Goal: Information Seeking & Learning: Learn about a topic

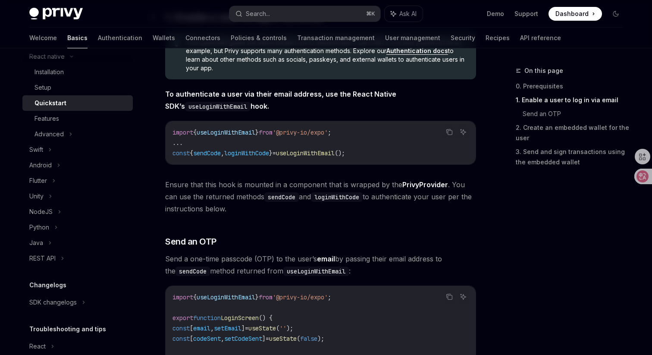
scroll to position [200, 0]
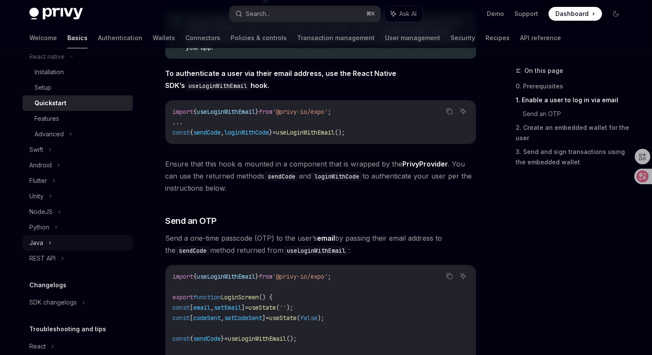
click at [86, 248] on div "Java" at bounding box center [77, 243] width 110 height 16
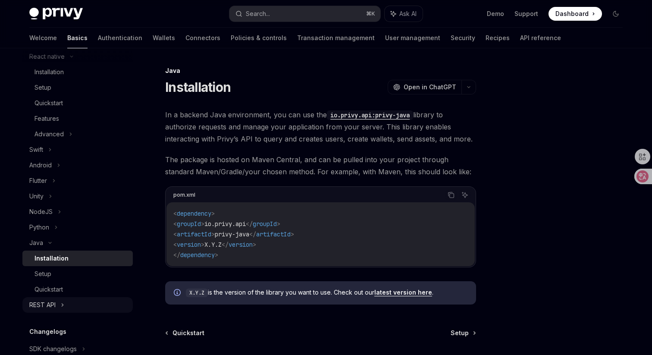
click at [81, 303] on div "REST API" at bounding box center [77, 305] width 110 height 16
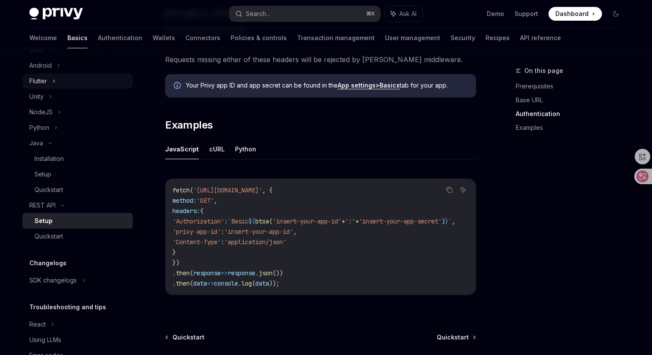
scroll to position [259, 0]
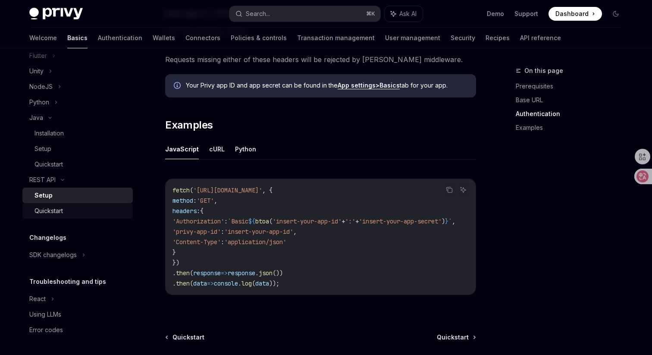
click at [114, 209] on div "Quickstart" at bounding box center [80, 211] width 93 height 10
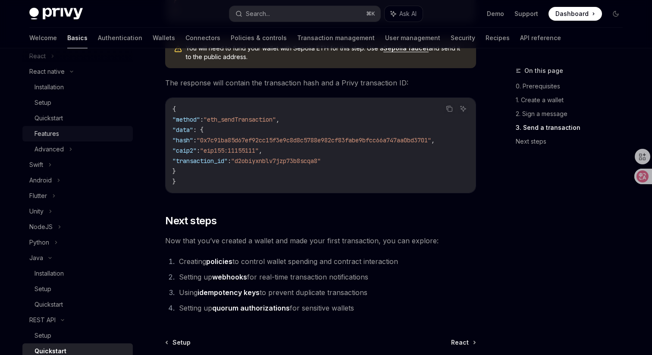
scroll to position [184, 0]
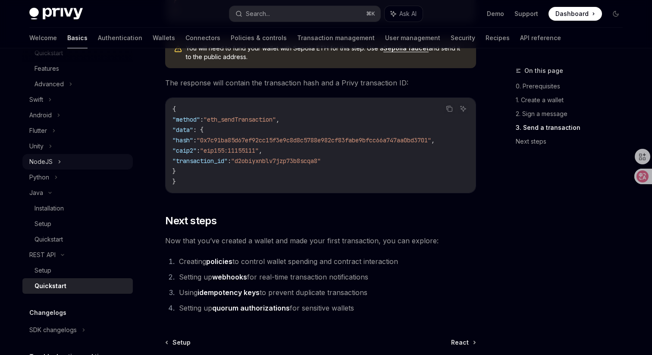
click at [78, 159] on div "NodeJS" at bounding box center [77, 162] width 110 height 16
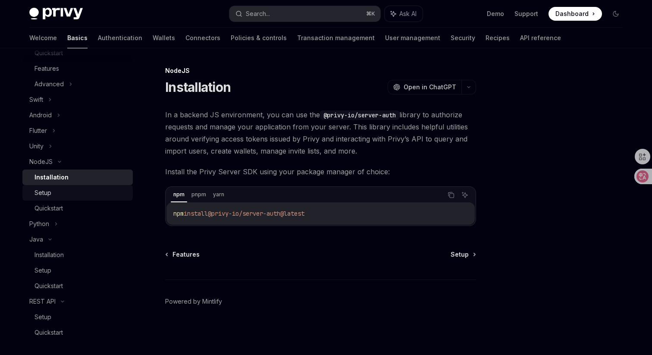
click at [66, 198] on link "Setup" at bounding box center [77, 193] width 110 height 16
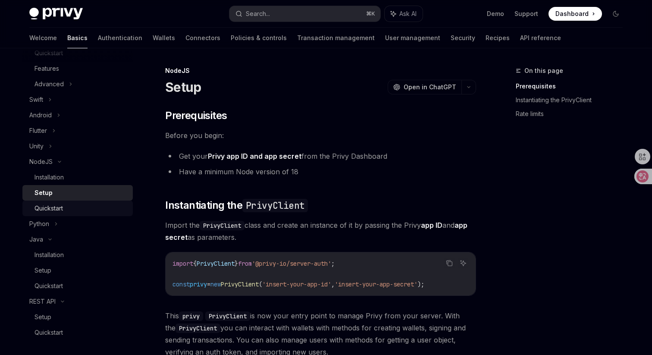
click at [62, 214] on link "Quickstart" at bounding box center [77, 208] width 110 height 16
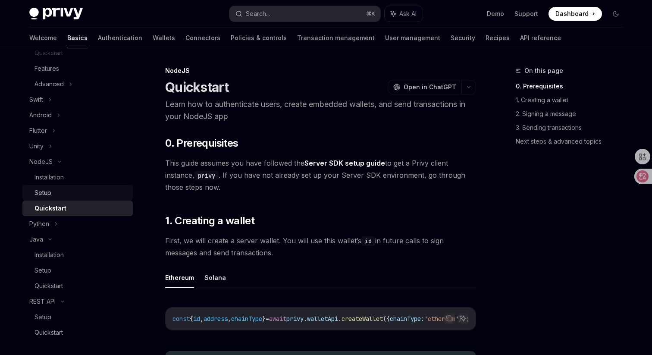
scroll to position [198, 0]
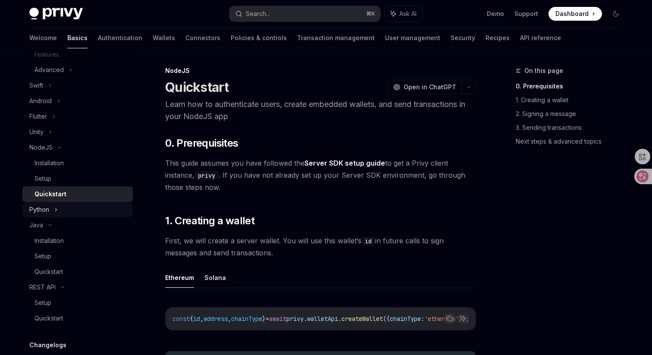
click at [75, 209] on div "Python" at bounding box center [77, 210] width 110 height 16
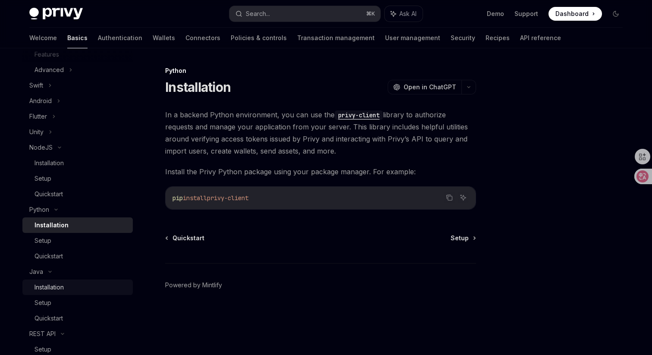
click at [57, 281] on link "Installation" at bounding box center [77, 287] width 110 height 16
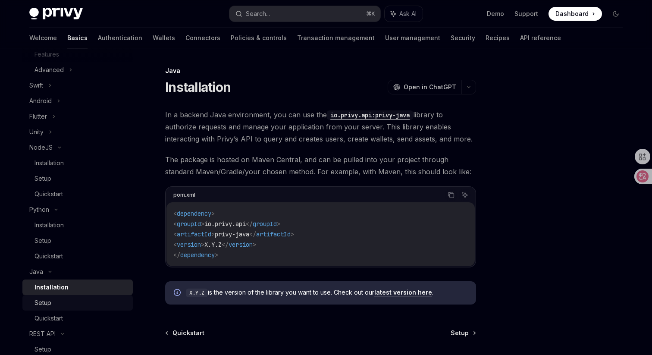
click at [46, 301] on div "Setup" at bounding box center [42, 302] width 17 height 10
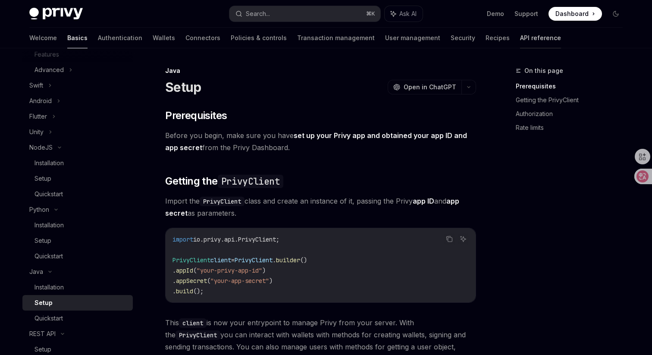
click at [520, 32] on link "API reference" at bounding box center [540, 38] width 41 height 21
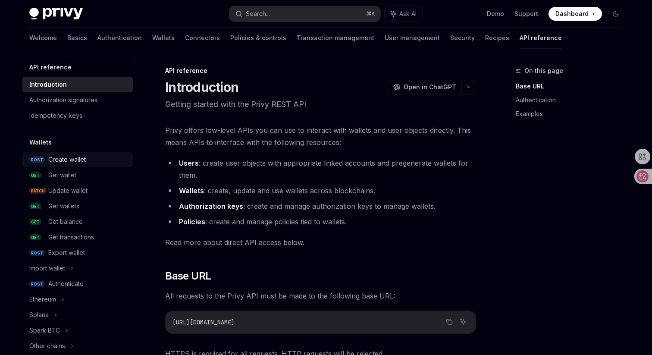
click at [103, 155] on div "Create wallet" at bounding box center [87, 159] width 79 height 10
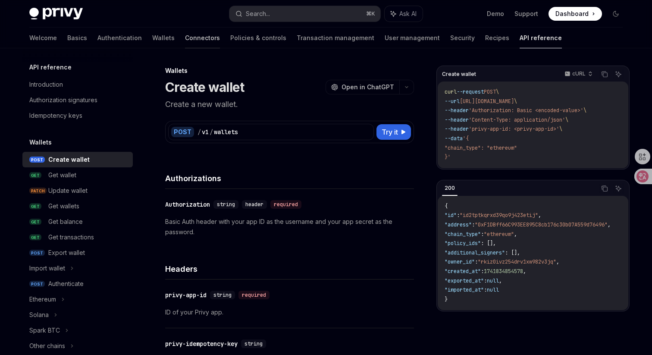
click at [185, 42] on link "Connectors" at bounding box center [202, 38] width 35 height 21
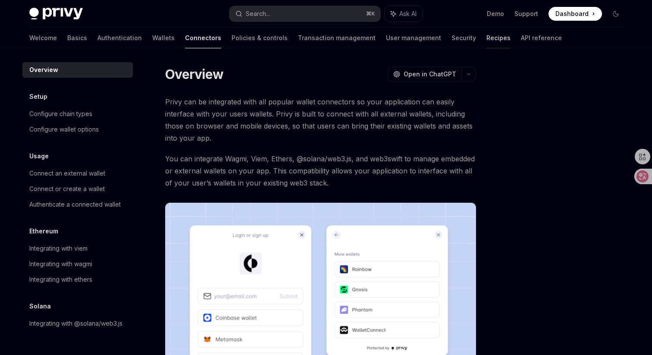
click at [486, 38] on link "Recipes" at bounding box center [498, 38] width 24 height 21
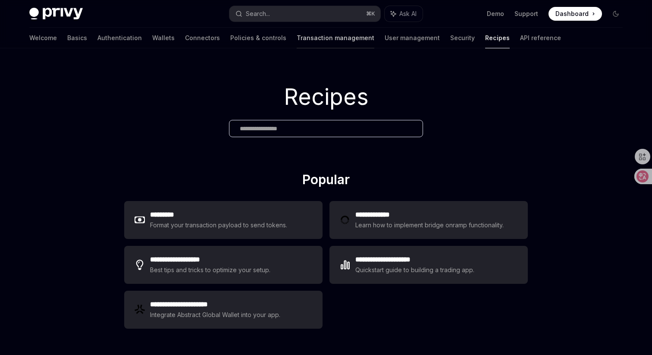
click at [297, 44] on link "Transaction management" at bounding box center [336, 38] width 78 height 21
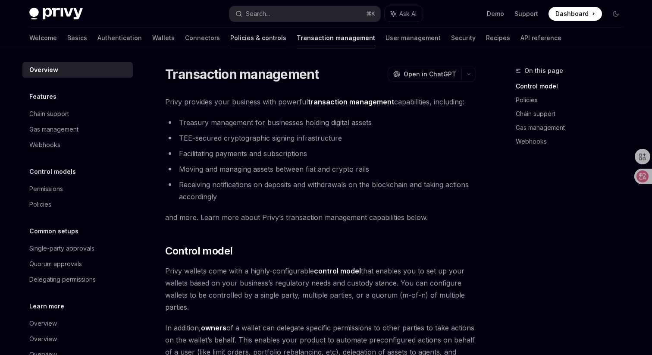
click at [238, 38] on link "Policies & controls" at bounding box center [258, 38] width 56 height 21
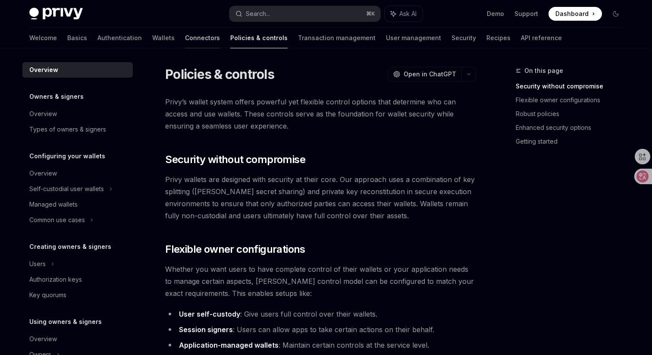
click at [185, 36] on link "Connectors" at bounding box center [202, 38] width 35 height 21
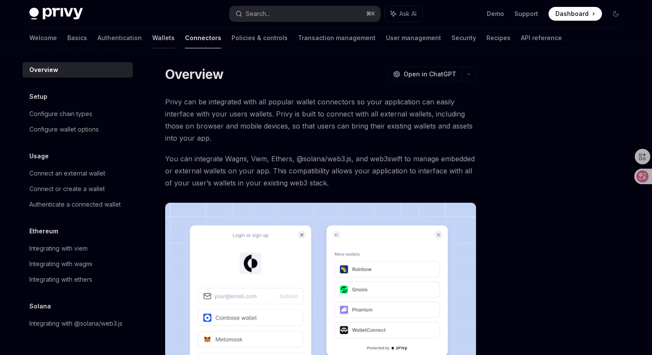
click at [152, 38] on link "Wallets" at bounding box center [163, 38] width 22 height 21
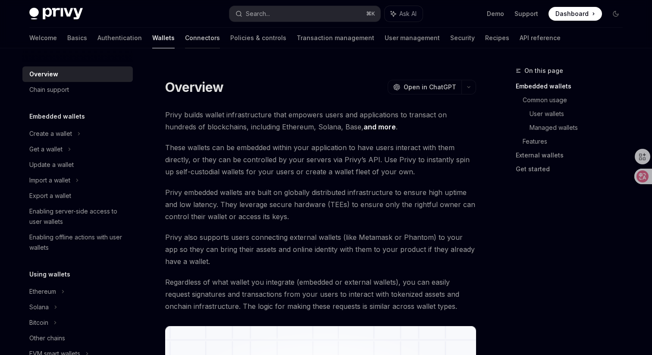
click at [185, 38] on link "Connectors" at bounding box center [202, 38] width 35 height 21
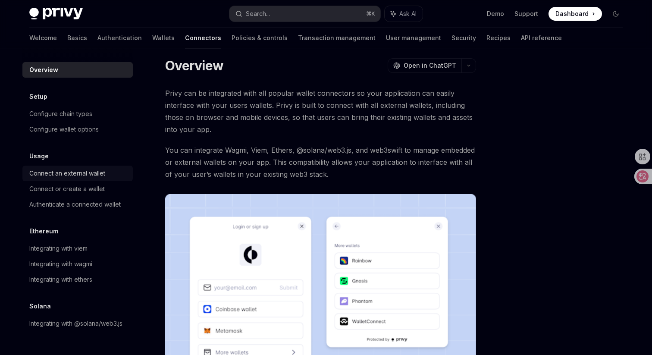
scroll to position [12, 0]
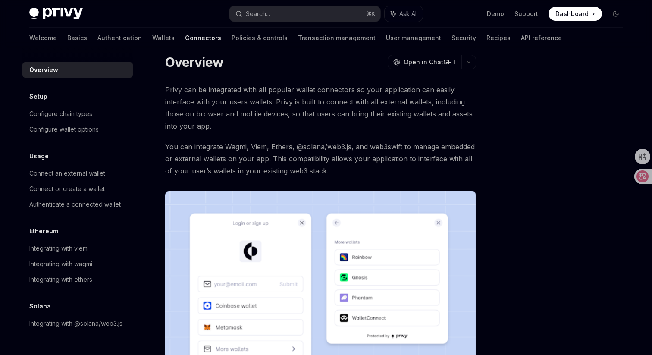
click at [82, 48] on div at bounding box center [77, 55] width 110 height 14
click at [97, 43] on link "Authentication" at bounding box center [119, 38] width 44 height 21
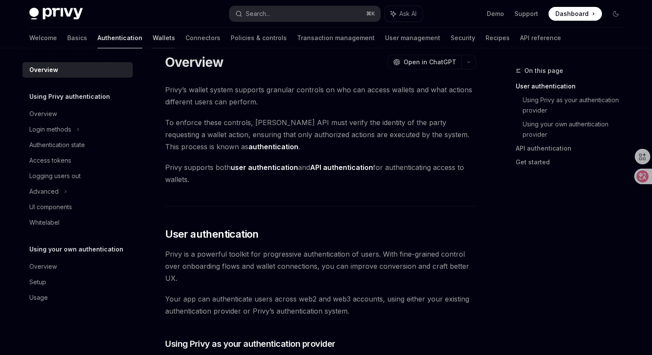
click at [153, 39] on link "Wallets" at bounding box center [164, 38] width 22 height 21
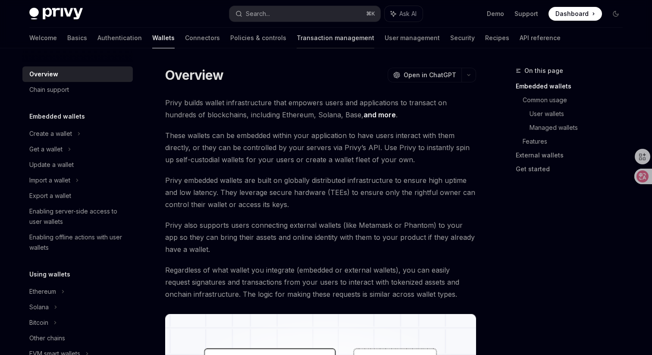
click at [297, 37] on link "Transaction management" at bounding box center [336, 38] width 78 height 21
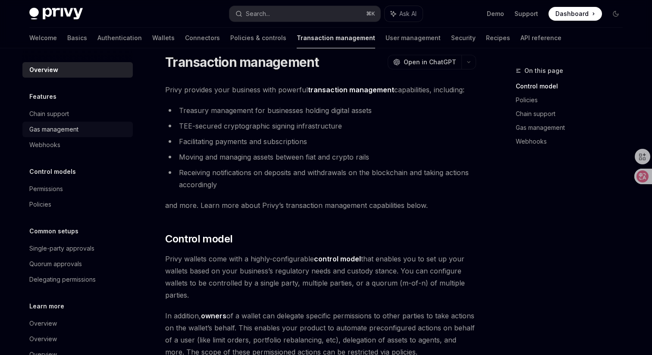
scroll to position [25, 0]
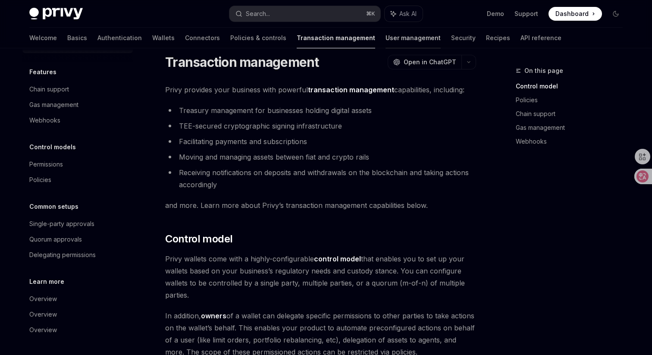
click at [385, 32] on link "User management" at bounding box center [412, 38] width 55 height 21
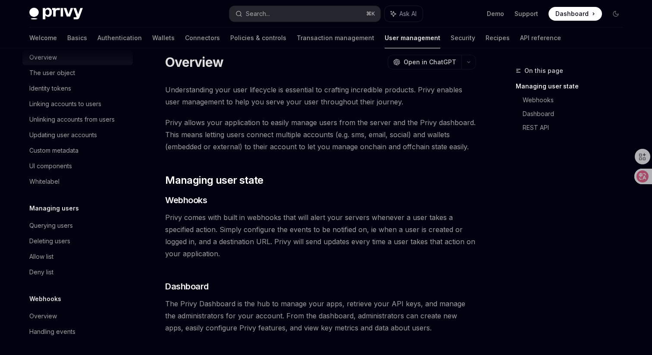
scroll to position [133, 0]
click at [450, 37] on link "Security" at bounding box center [462, 38] width 25 height 21
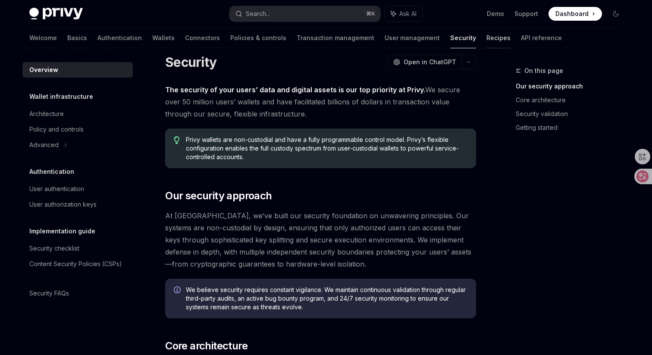
click at [486, 33] on link "Recipes" at bounding box center [498, 38] width 24 height 21
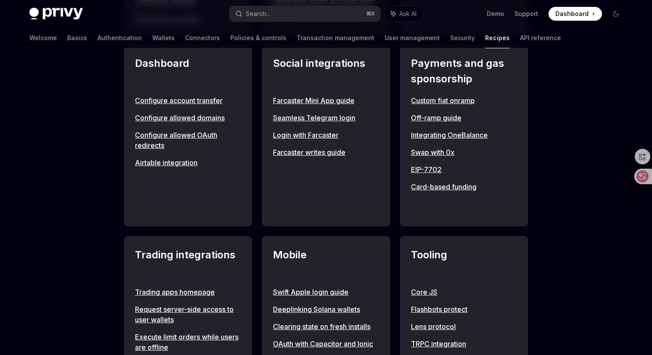
scroll to position [545, 0]
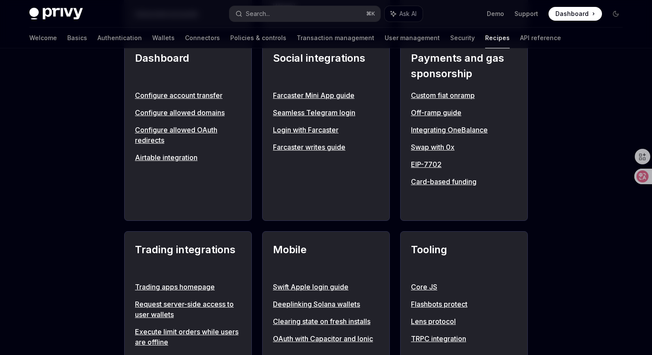
click at [431, 180] on link "Card-based funding" at bounding box center [464, 181] width 106 height 10
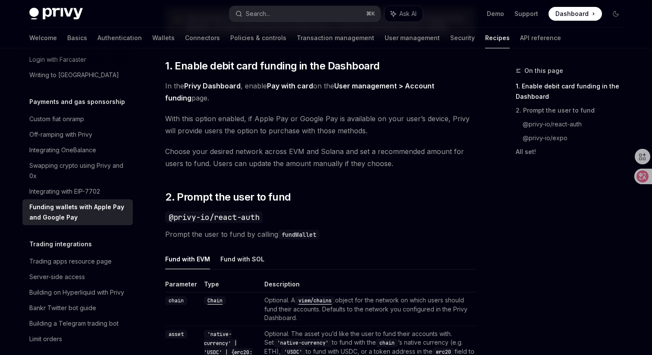
scroll to position [470, 0]
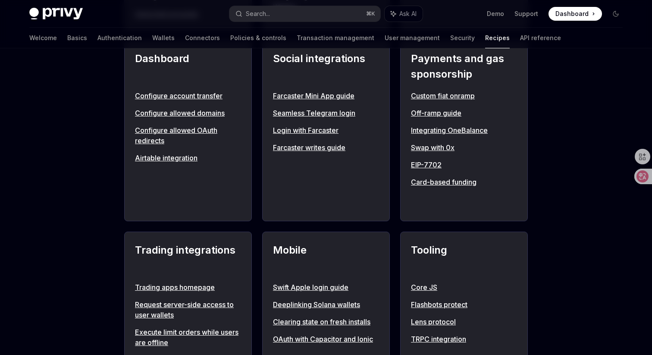
scroll to position [545, 0]
click at [430, 183] on link "Card-based funding" at bounding box center [464, 181] width 106 height 10
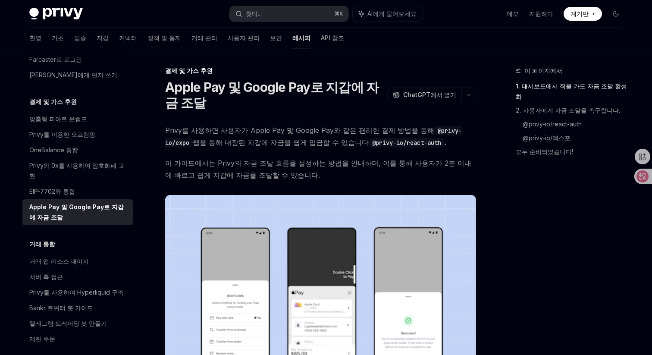
click at [324, 106] on h1 "Apple Pay 및 Google Pay로 지갑에 자금 조달" at bounding box center [274, 94] width 219 height 31
click at [92, 162] on font "Privy와 0x를 사용하여 암호화폐 교환" at bounding box center [76, 171] width 95 height 18
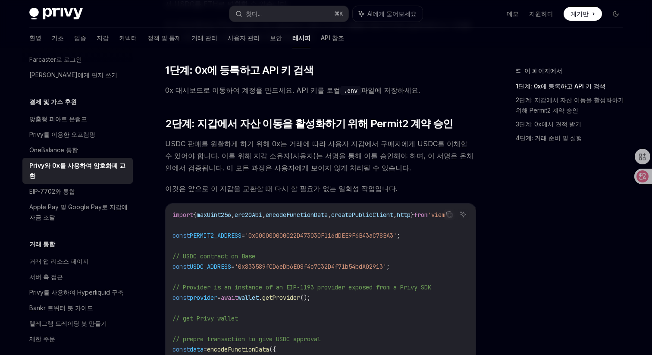
scroll to position [155, 0]
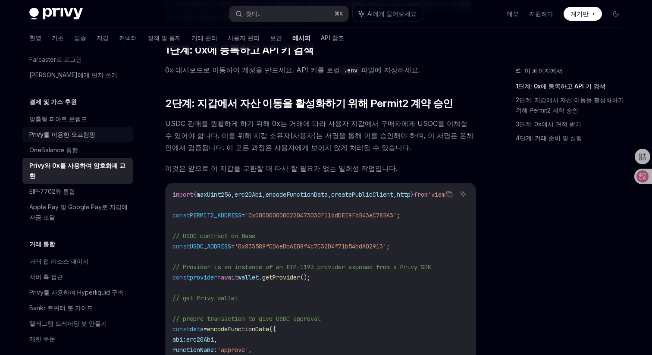
click at [84, 129] on div "Privy를 이용한 오프램핑" at bounding box center [62, 134] width 66 height 10
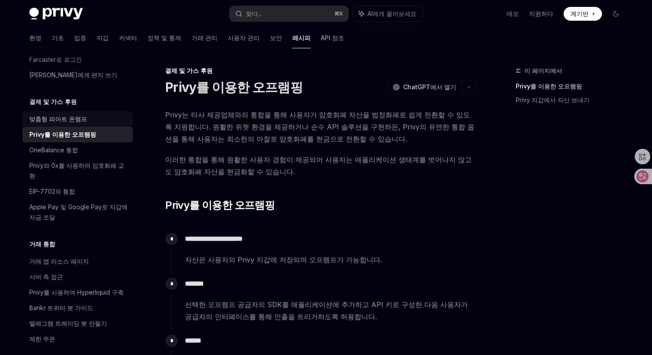
click at [84, 116] on link "맞춤형 피아트 온램프" at bounding box center [77, 119] width 110 height 16
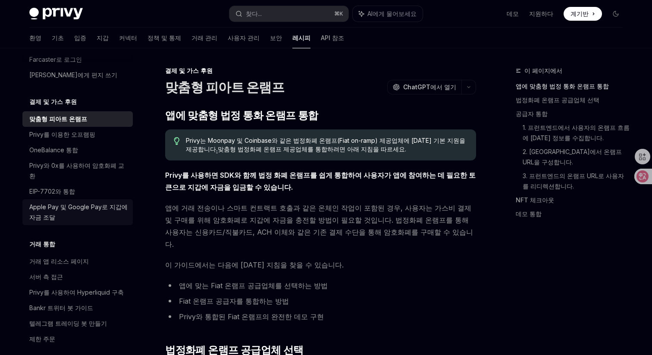
click at [68, 203] on font "Apple Pay 및 Google Pay로 지갑에 자금 조달" at bounding box center [78, 212] width 98 height 18
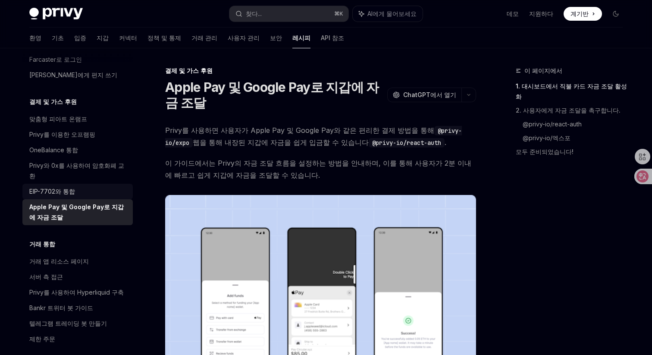
click at [72, 186] on div "EIP-7702와 통합" at bounding box center [52, 191] width 46 height 10
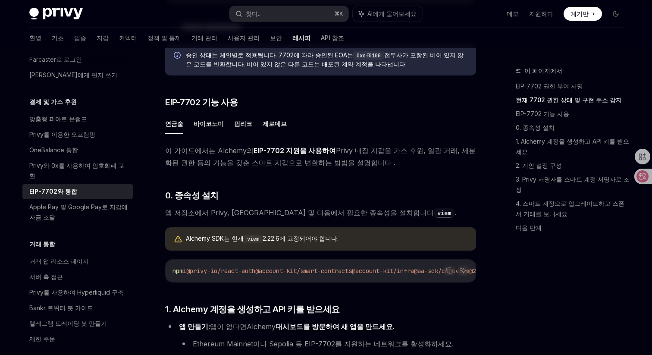
scroll to position [548, 0]
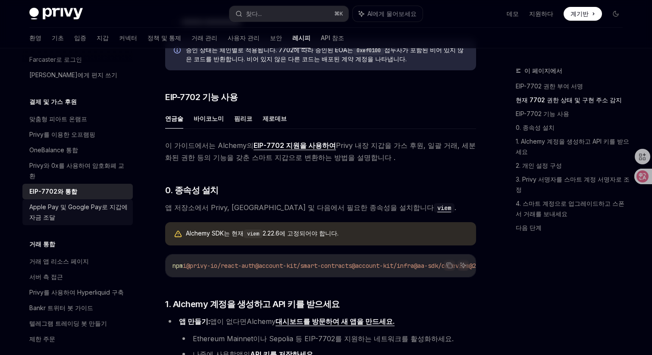
click at [107, 203] on font "Apple Pay 및 Google Pay로 지갑에 자금 조달" at bounding box center [78, 212] width 98 height 18
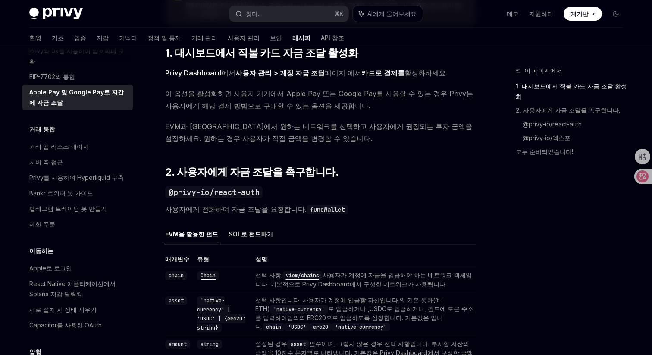
scroll to position [745, 0]
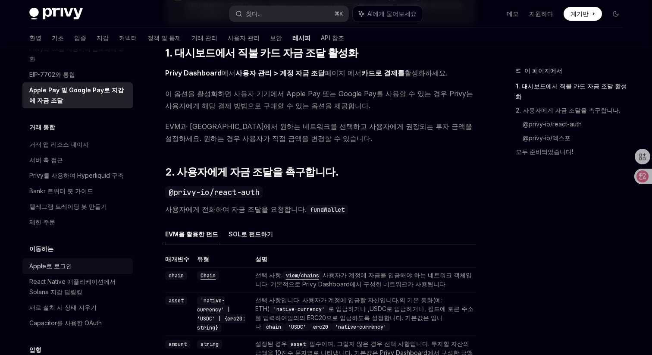
click at [79, 258] on link "Apple로 로그인" at bounding box center [77, 266] width 110 height 16
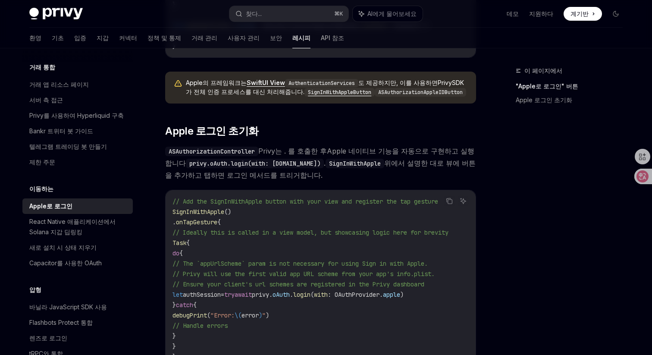
scroll to position [339, 0]
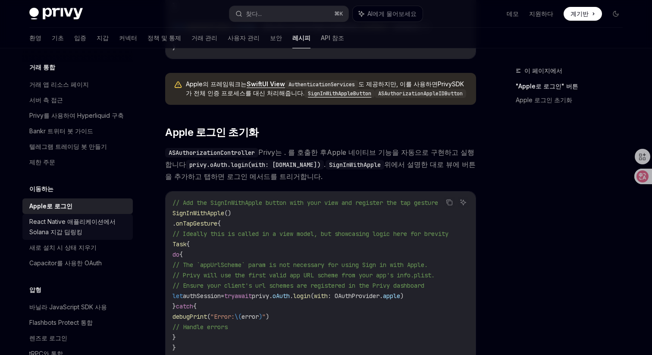
click at [67, 218] on font "React Native 애플리케이션에서 Solana 지갑 딥링킹" at bounding box center [72, 227] width 86 height 18
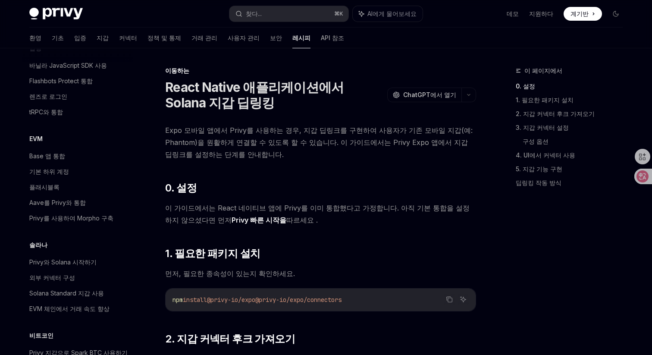
scroll to position [1047, 0]
click at [62, 198] on font "Aave를 Privy와 통합" at bounding box center [57, 201] width 56 height 7
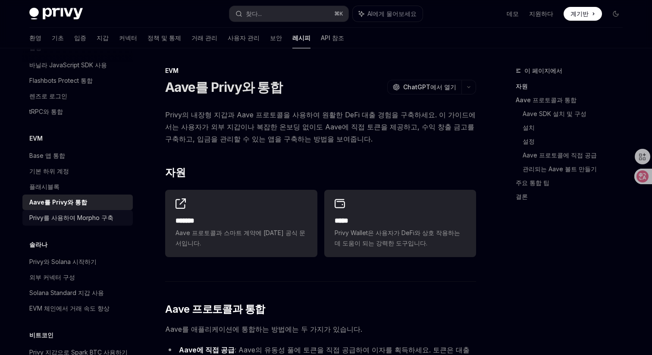
click at [69, 210] on link "Privy를 사용하여 Morpho 구축" at bounding box center [77, 218] width 110 height 16
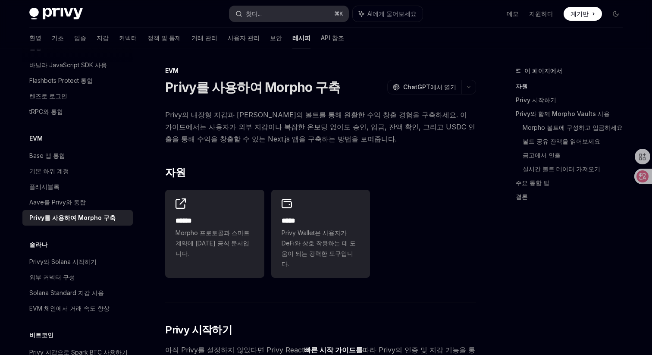
scroll to position [1140, 0]
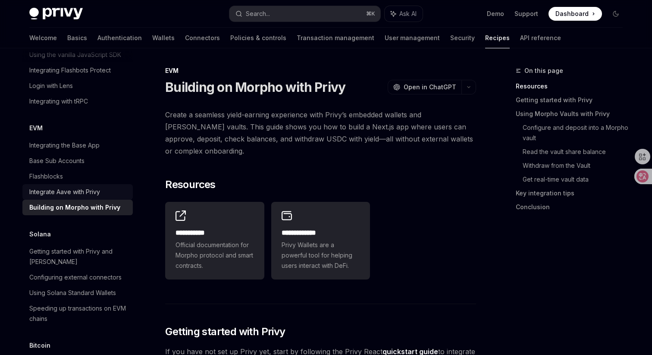
click at [91, 187] on div "Integrate Aave with Privy" at bounding box center [64, 192] width 71 height 10
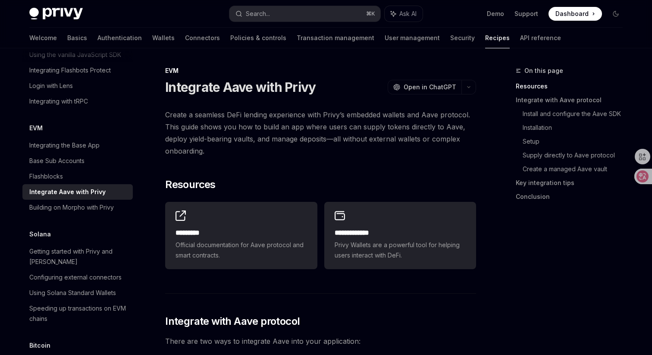
click at [51, 202] on div "Building on Morpho with Privy" at bounding box center [71, 207] width 84 height 10
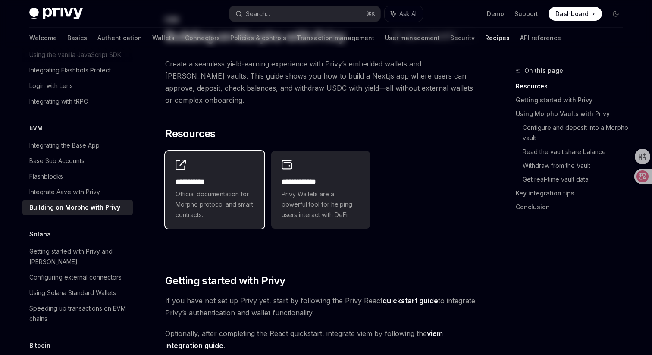
scroll to position [114, 0]
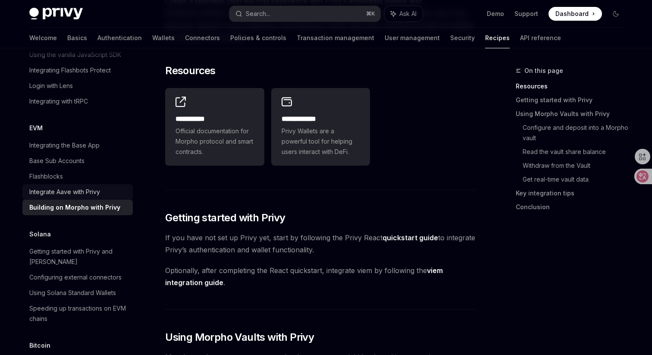
click at [103, 187] on div "Integrate Aave with Privy" at bounding box center [78, 192] width 98 height 10
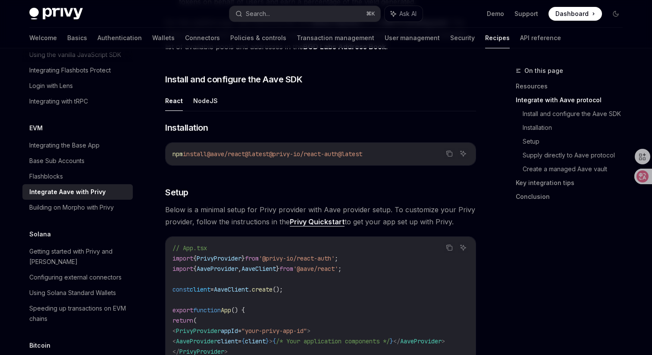
scroll to position [465, 0]
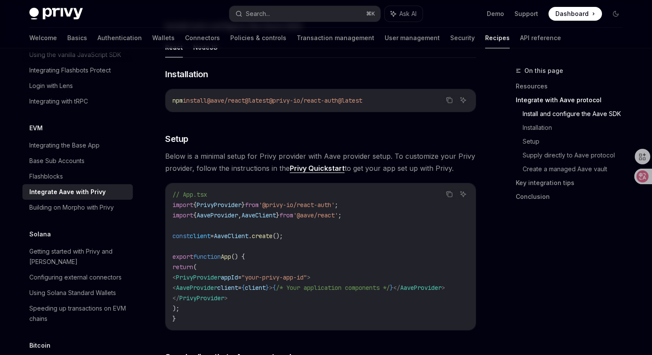
click at [111, 187] on div "Integrate Aave with Privy" at bounding box center [78, 192] width 98 height 10
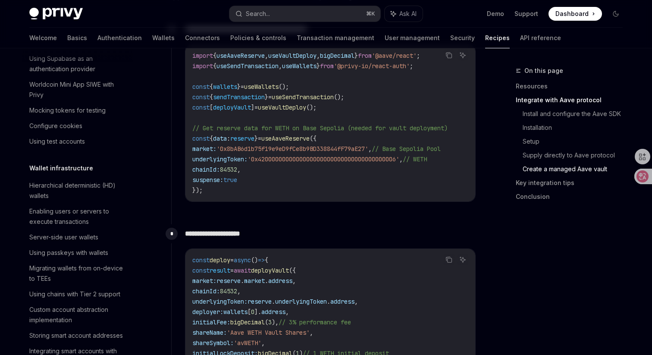
scroll to position [0, 0]
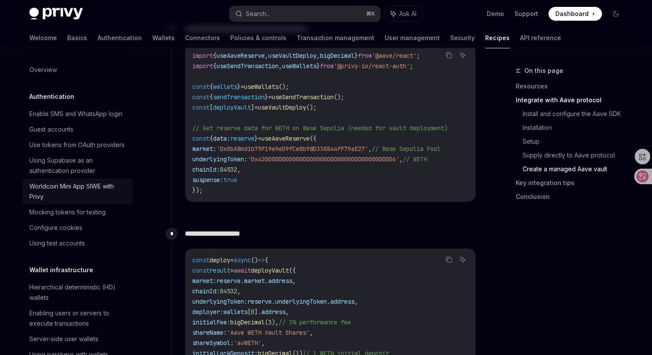
click at [88, 196] on div "Worldcoin Mini App SIWE with Privy" at bounding box center [78, 191] width 98 height 21
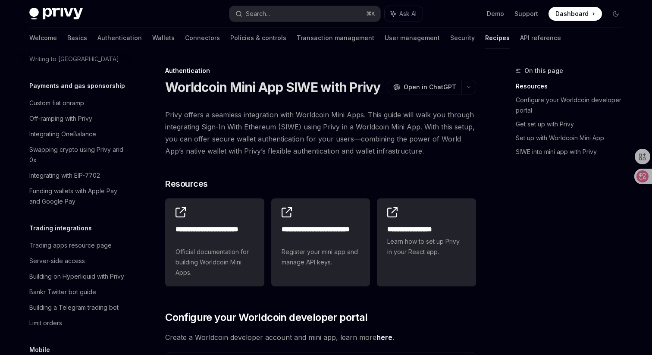
scroll to position [728, 0]
click at [97, 42] on link "Authentication" at bounding box center [119, 38] width 44 height 21
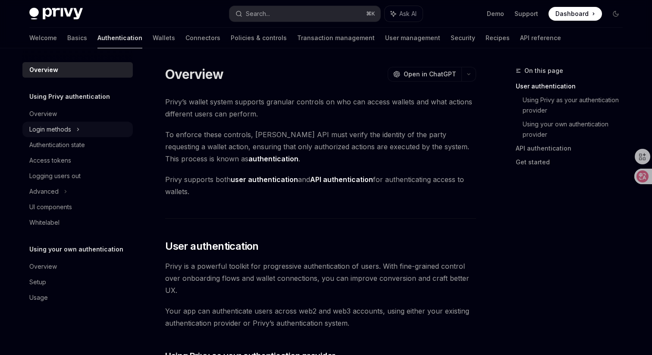
click at [53, 132] on div "Login methods" at bounding box center [50, 129] width 42 height 10
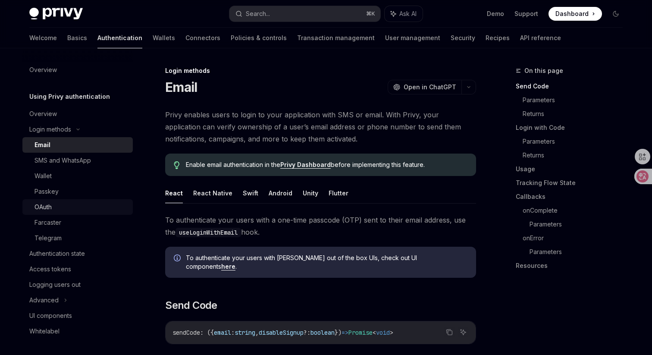
click at [64, 202] on div "OAuth" at bounding box center [80, 207] width 93 height 10
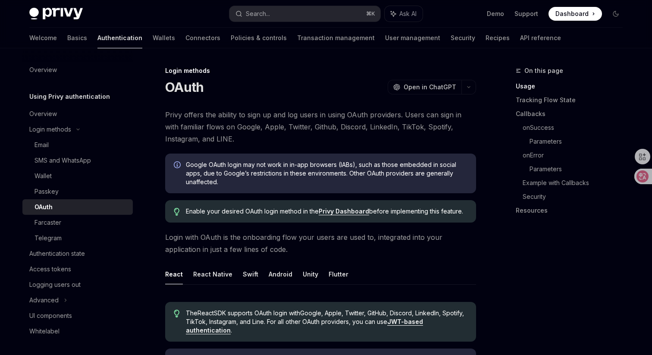
scroll to position [60, 0]
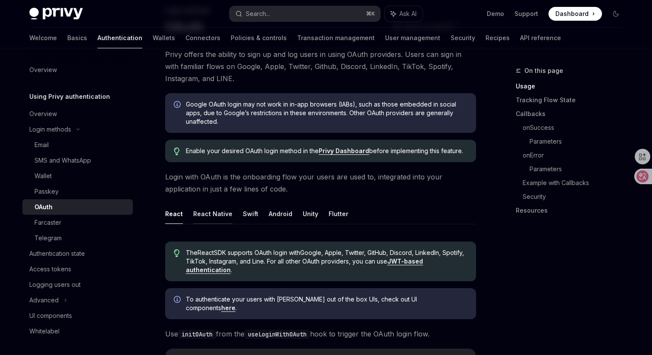
click at [217, 207] on button "React Native" at bounding box center [212, 213] width 39 height 20
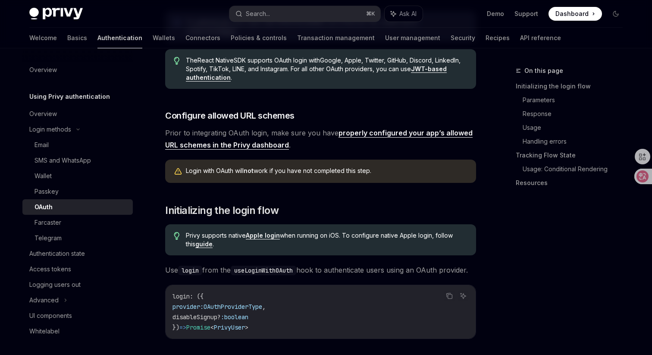
scroll to position [177, 0]
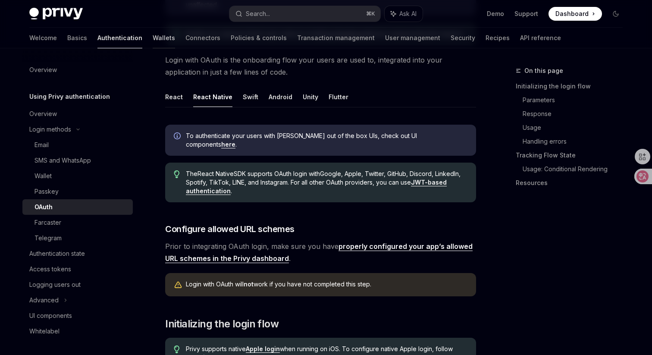
click at [153, 36] on link "Wallets" at bounding box center [164, 38] width 22 height 21
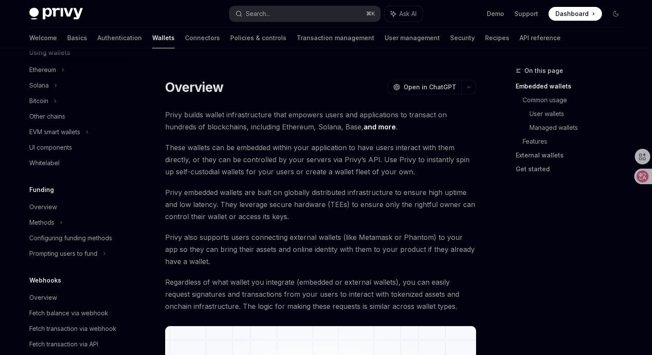
scroll to position [218, 0]
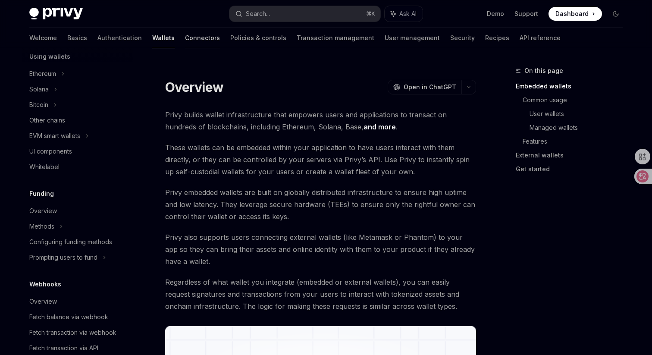
click at [185, 41] on link "Connectors" at bounding box center [202, 38] width 35 height 21
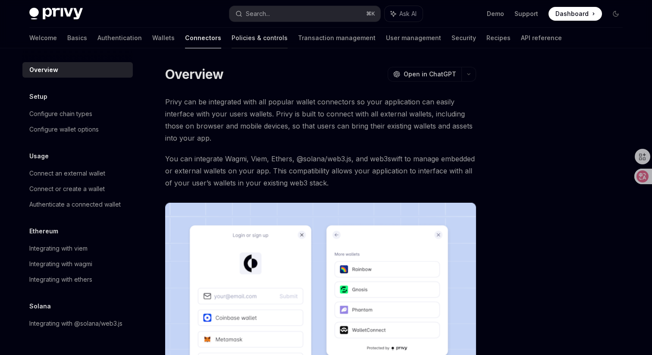
click at [231, 39] on link "Policies & controls" at bounding box center [259, 38] width 56 height 21
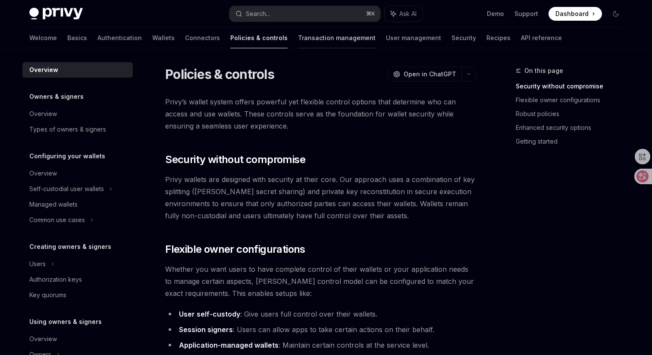
click at [298, 36] on link "Transaction management" at bounding box center [337, 38] width 78 height 21
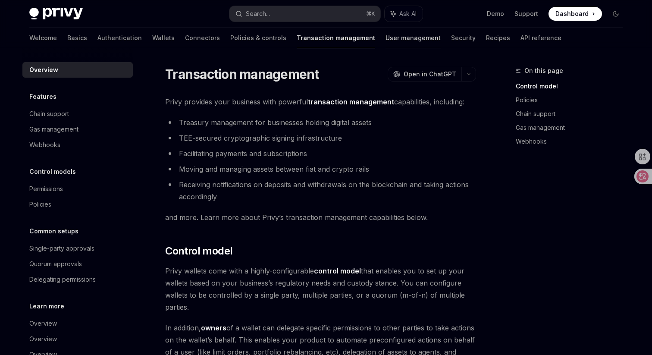
click at [385, 44] on link "User management" at bounding box center [412, 38] width 55 height 21
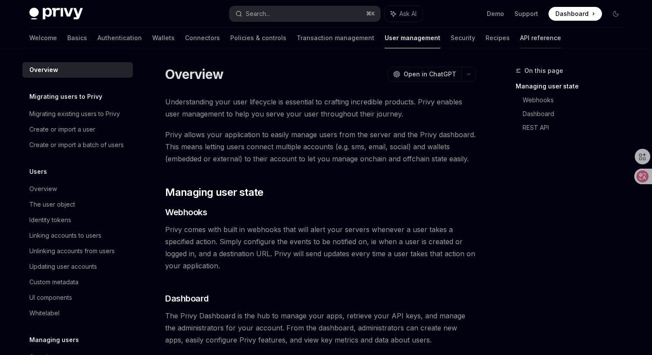
click at [520, 36] on link "API reference" at bounding box center [540, 38] width 41 height 21
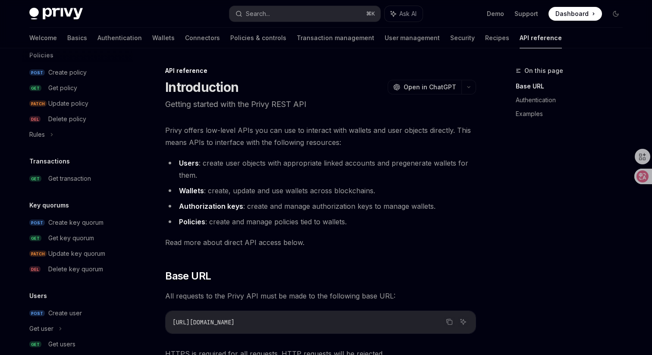
scroll to position [536, 0]
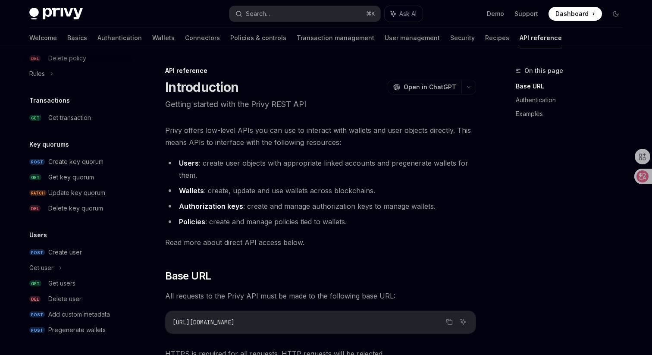
click at [421, 36] on div "Welcome Basics Authentication Wallets Connectors Policies & controls Transactio…" at bounding box center [295, 38] width 532 height 21
click at [450, 42] on link "Security" at bounding box center [462, 38] width 25 height 21
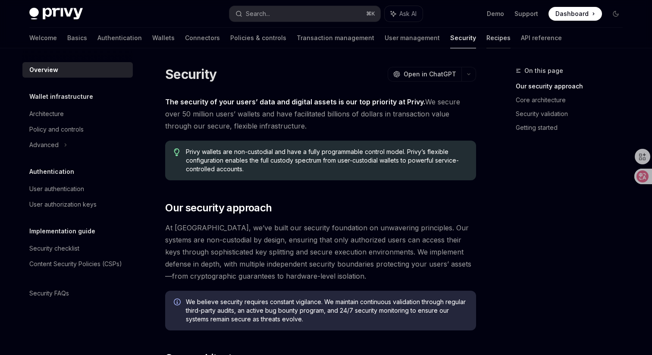
click at [486, 38] on link "Recipes" at bounding box center [498, 38] width 24 height 21
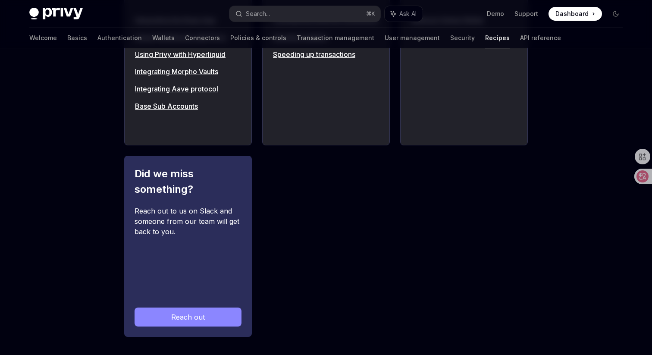
scroll to position [1013, 0]
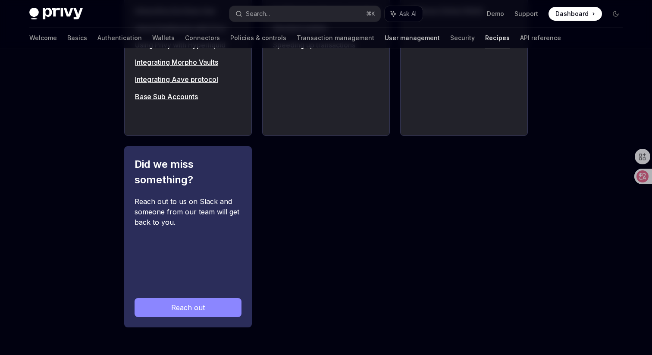
click at [384, 39] on link "User management" at bounding box center [411, 38] width 55 height 21
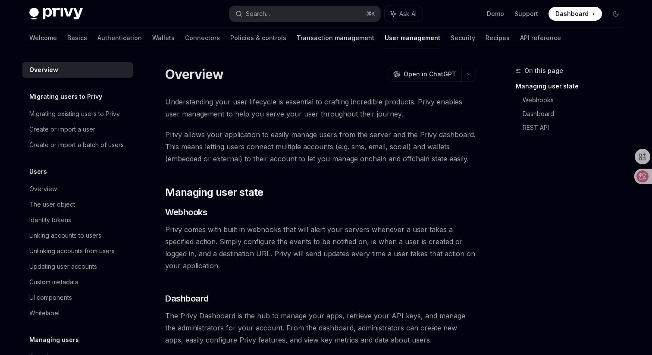
click at [311, 42] on link "Transaction management" at bounding box center [336, 38] width 78 height 21
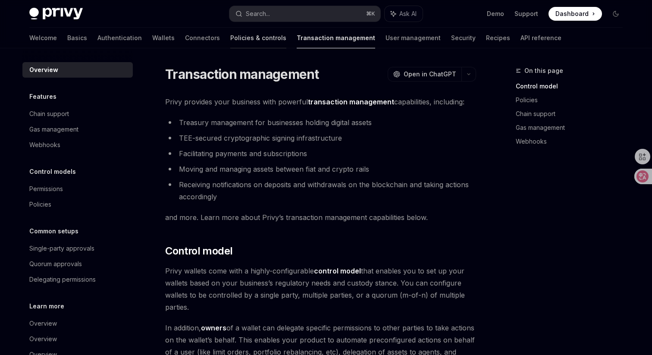
click at [230, 39] on link "Policies & controls" at bounding box center [258, 38] width 56 height 21
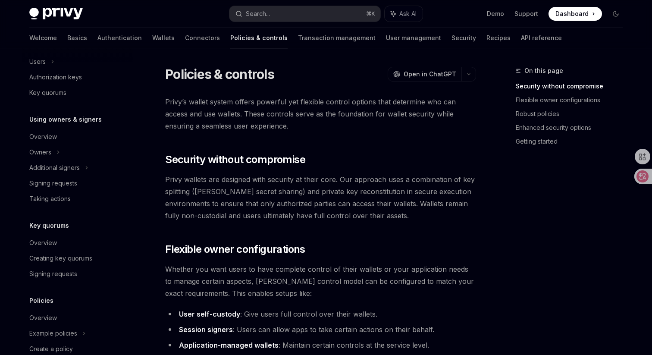
scroll to position [252, 0]
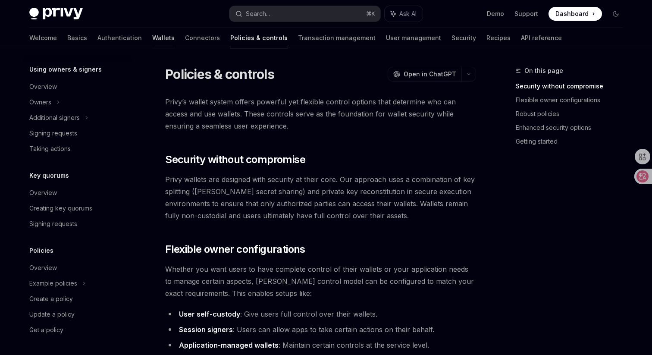
click at [152, 38] on link "Wallets" at bounding box center [163, 38] width 22 height 21
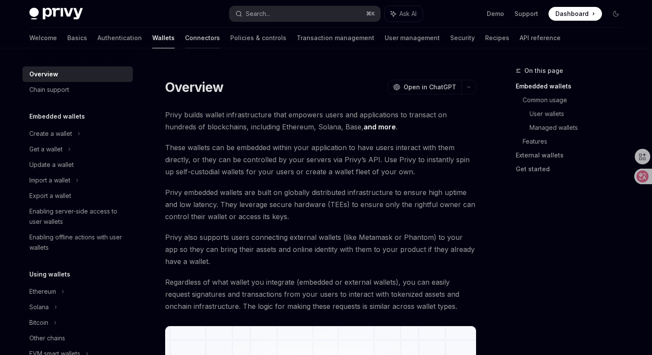
click at [185, 39] on link "Connectors" at bounding box center [202, 38] width 35 height 21
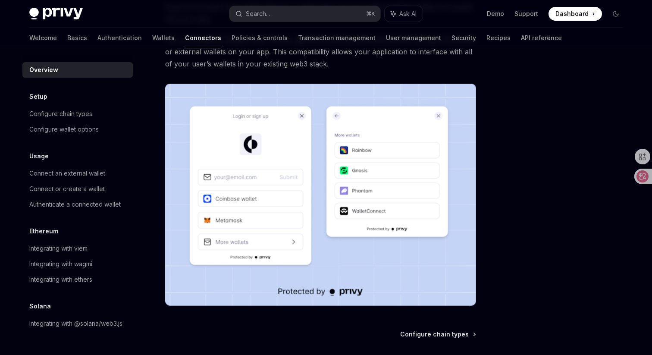
scroll to position [120, 0]
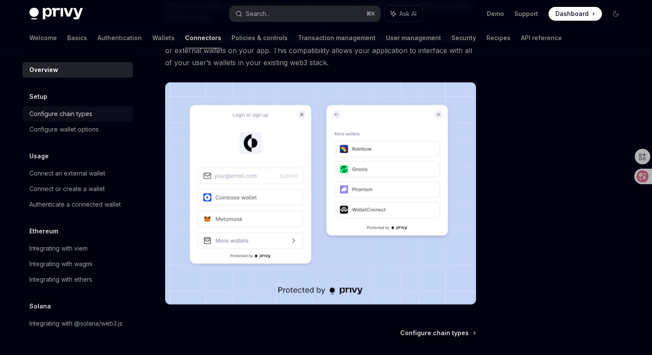
click at [86, 120] on link "Configure chain types" at bounding box center [77, 114] width 110 height 16
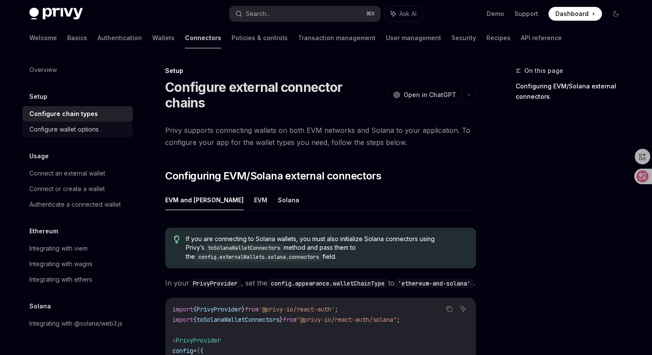
click at [83, 127] on div "Configure wallet options" at bounding box center [63, 129] width 69 height 10
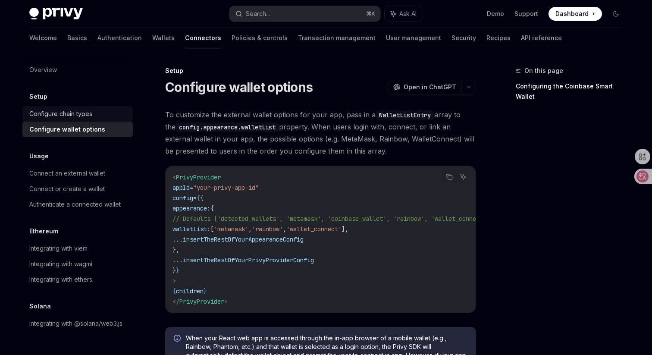
click at [85, 117] on div "Configure chain types" at bounding box center [60, 114] width 63 height 10
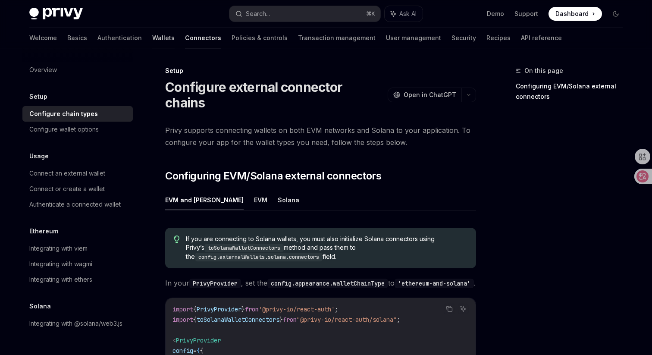
click at [152, 45] on link "Wallets" at bounding box center [163, 38] width 22 height 21
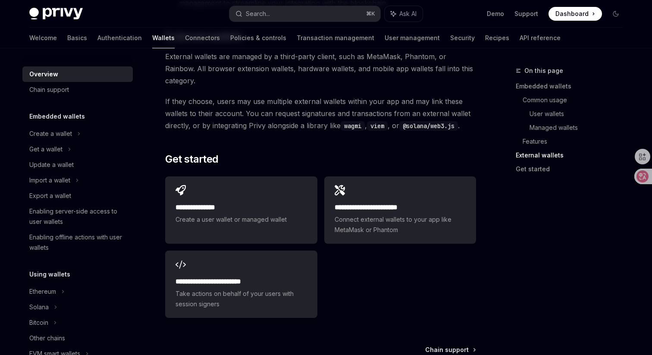
scroll to position [1361, 0]
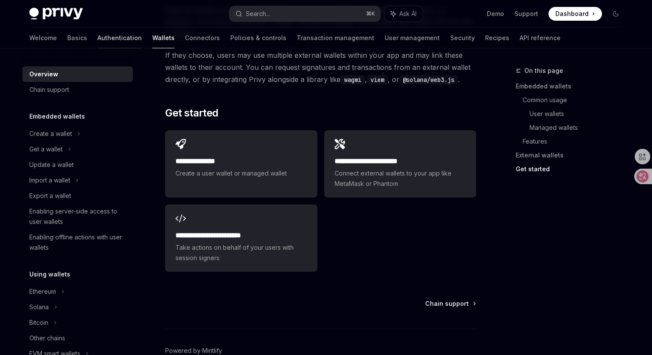
click at [97, 41] on link "Authentication" at bounding box center [119, 38] width 44 height 21
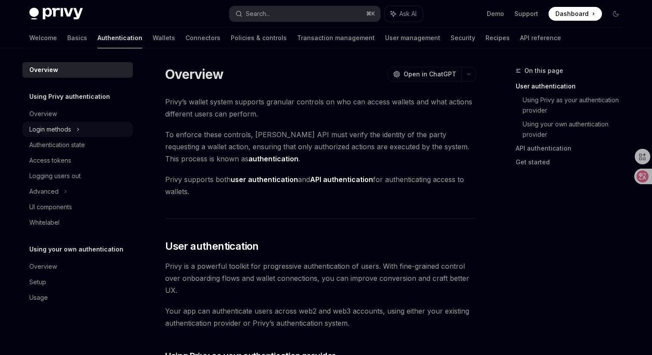
click at [69, 134] on div "Login methods" at bounding box center [77, 130] width 110 height 16
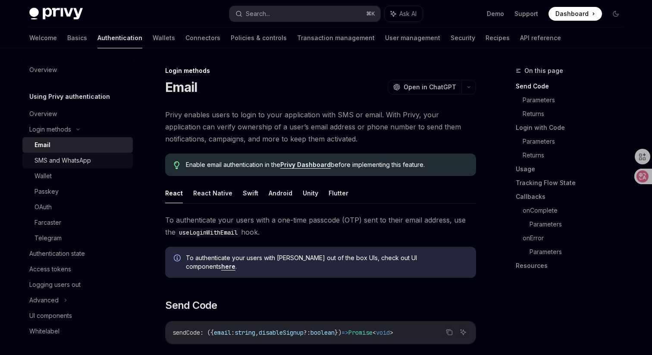
click at [57, 167] on link "SMS and WhatsApp" at bounding box center [77, 161] width 110 height 16
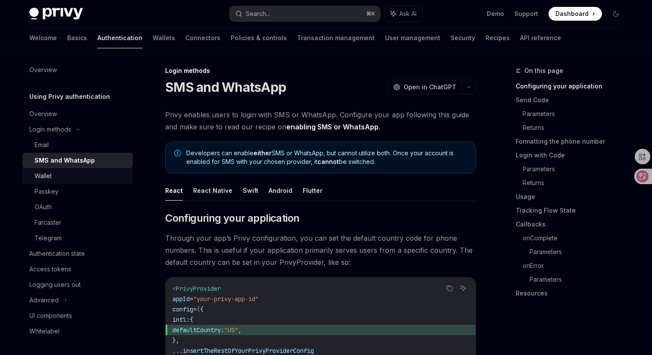
click at [52, 177] on div "Wallet" at bounding box center [80, 176] width 93 height 10
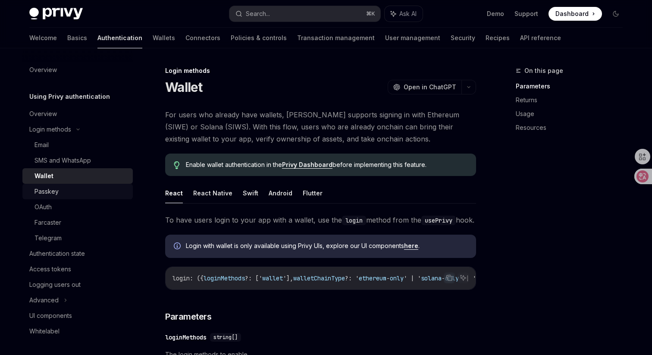
click at [49, 194] on div "Passkey" at bounding box center [46, 191] width 24 height 10
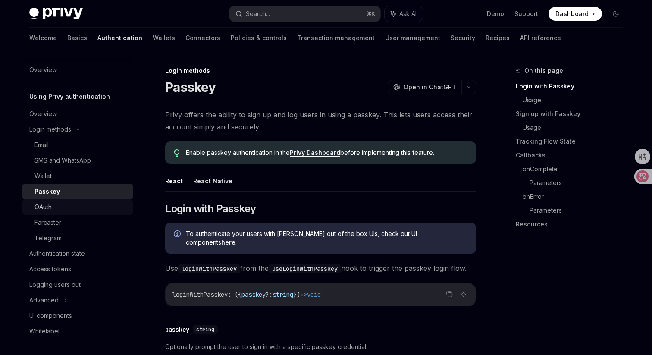
click at [47, 213] on link "OAuth" at bounding box center [77, 207] width 110 height 16
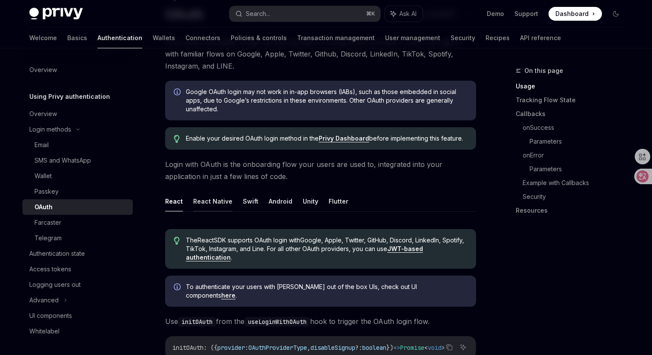
click at [206, 203] on button "React Native" at bounding box center [212, 201] width 39 height 20
type textarea "*"
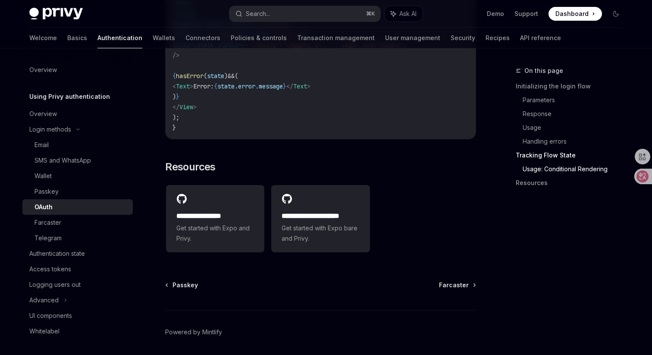
scroll to position [1806, 0]
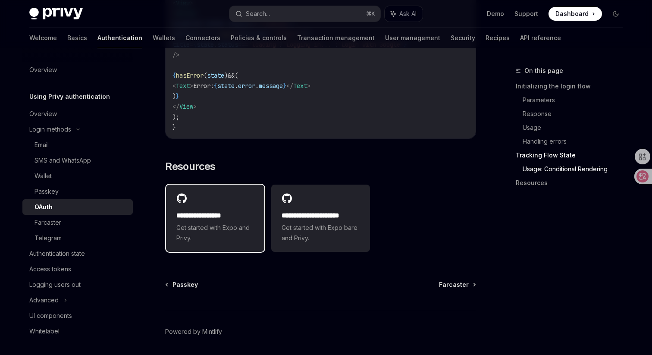
click at [220, 191] on div "**********" at bounding box center [215, 217] width 98 height 67
